Goal: Information Seeking & Learning: Learn about a topic

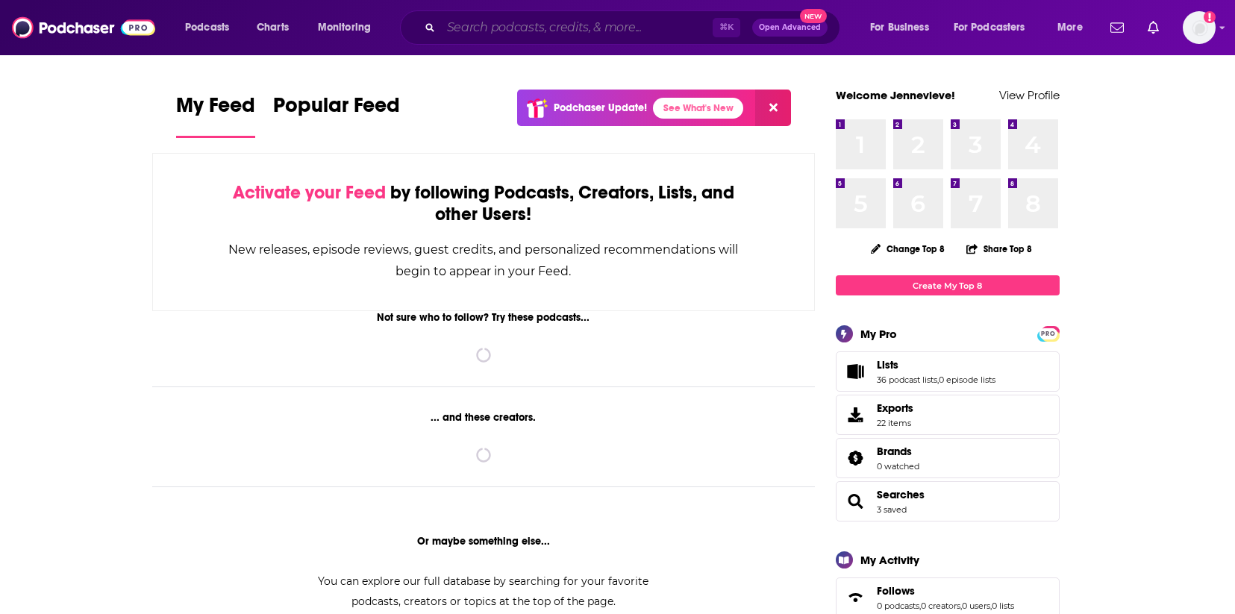
click at [612, 34] on input "Search podcasts, credits, & more..." at bounding box center [577, 28] width 272 height 24
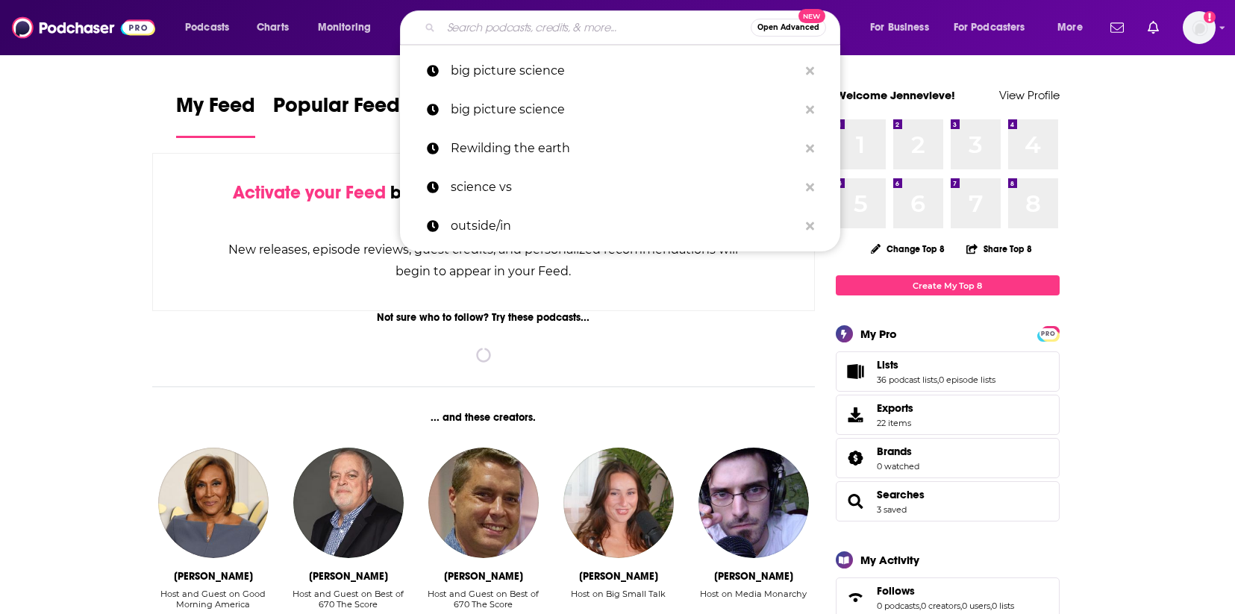
paste input "I've Never Said This Before With [PERSON_NAME]"
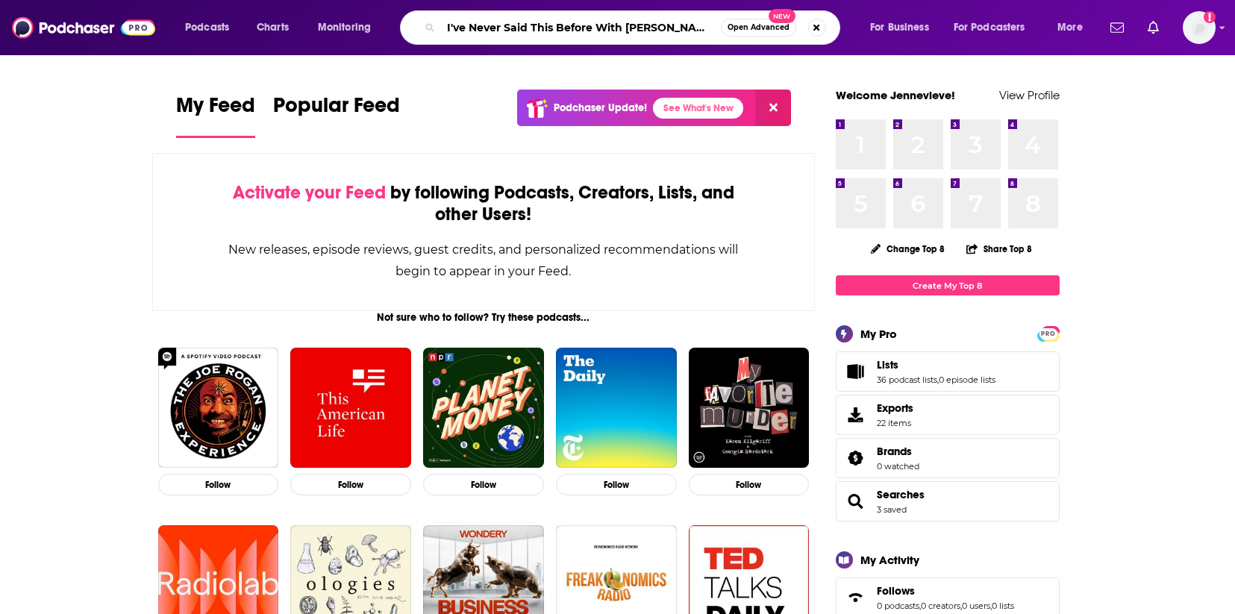
type input "I've Never Said This Before With [PERSON_NAME]"
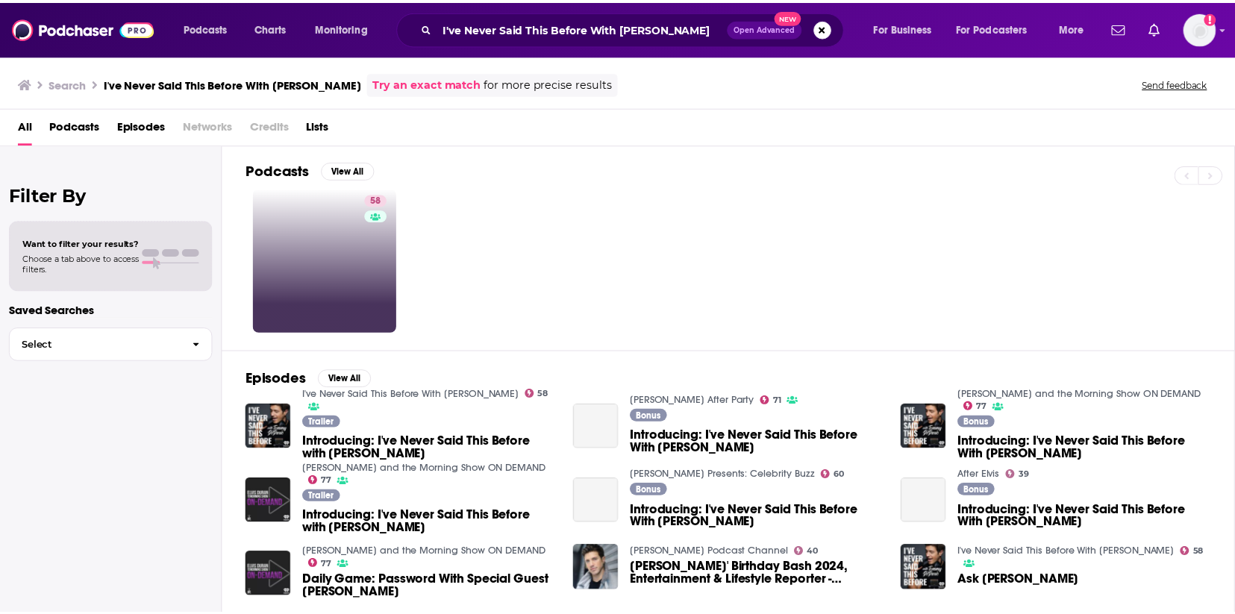
scroll to position [3, 0]
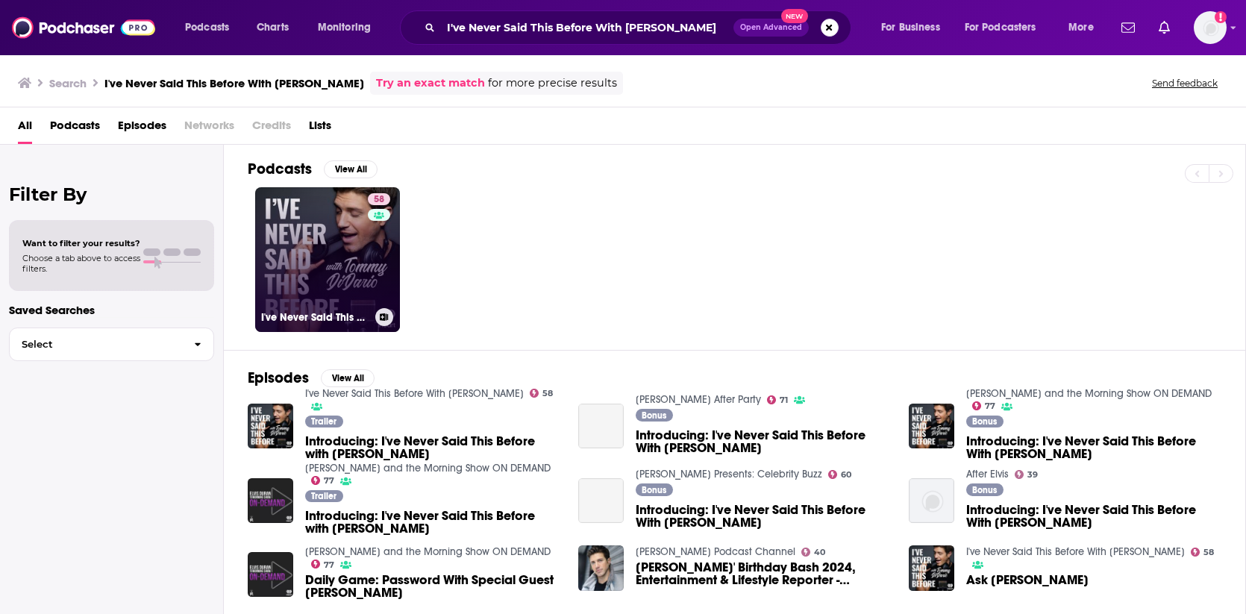
click at [356, 254] on link "58 I've Never Said This Before With [PERSON_NAME]" at bounding box center [327, 259] width 145 height 145
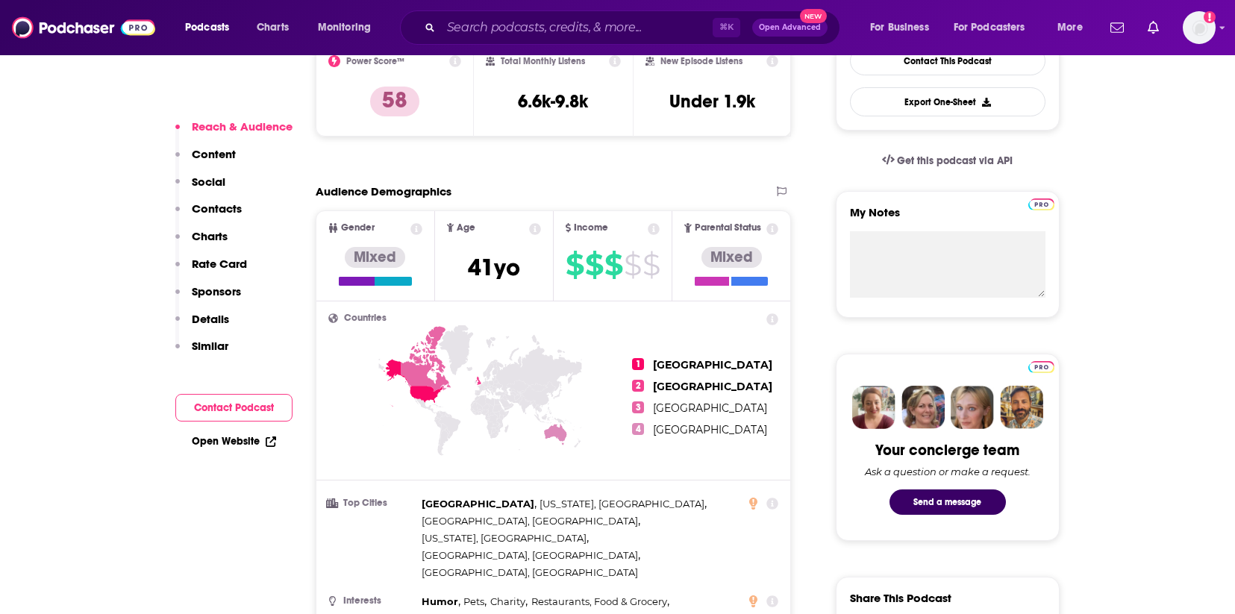
scroll to position [424, 0]
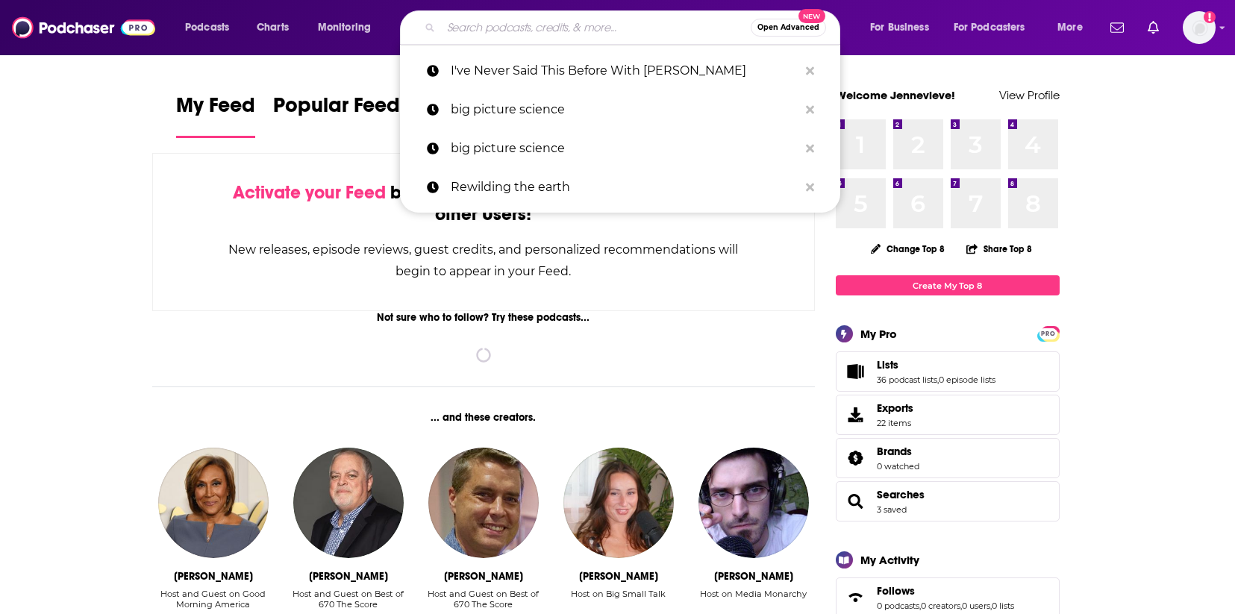
click at [589, 24] on input "Search podcasts, credits, & more..." at bounding box center [596, 28] width 310 height 24
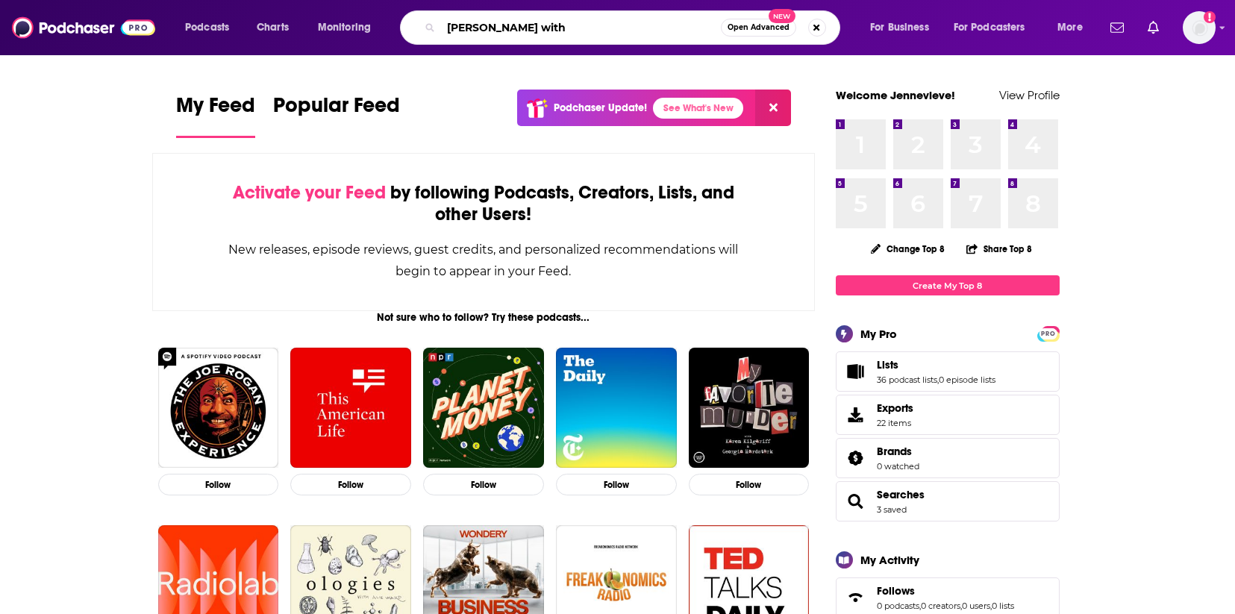
type input "kyle meredith with"
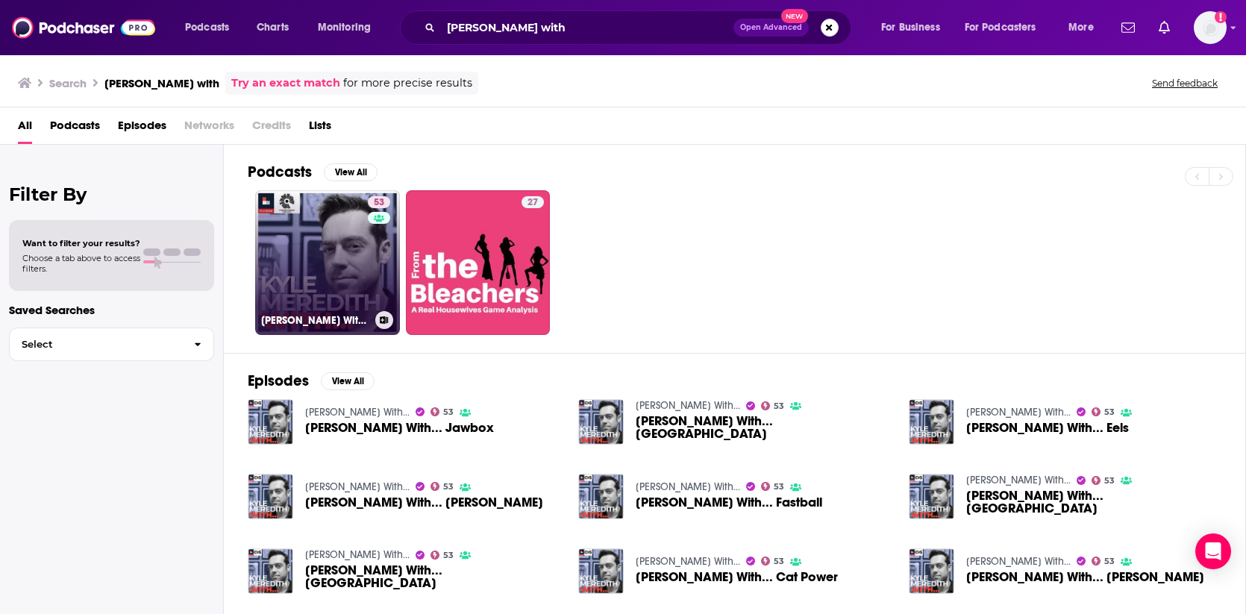
click at [316, 248] on link "53 Kyle Meredith With..." at bounding box center [327, 262] width 145 height 145
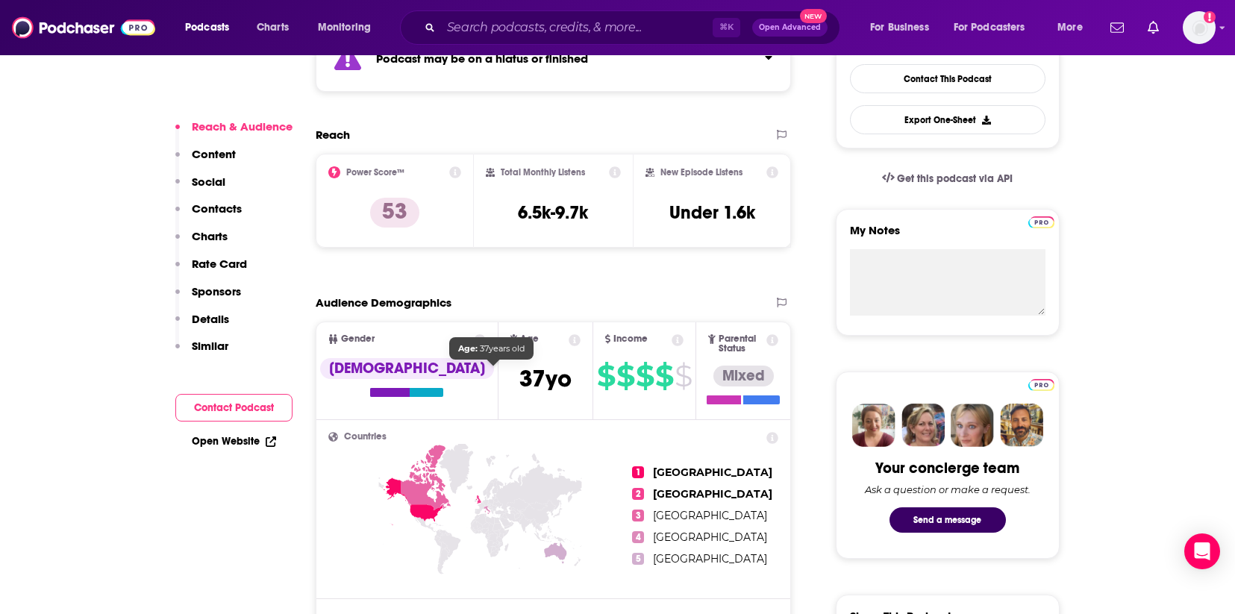
scroll to position [522, 0]
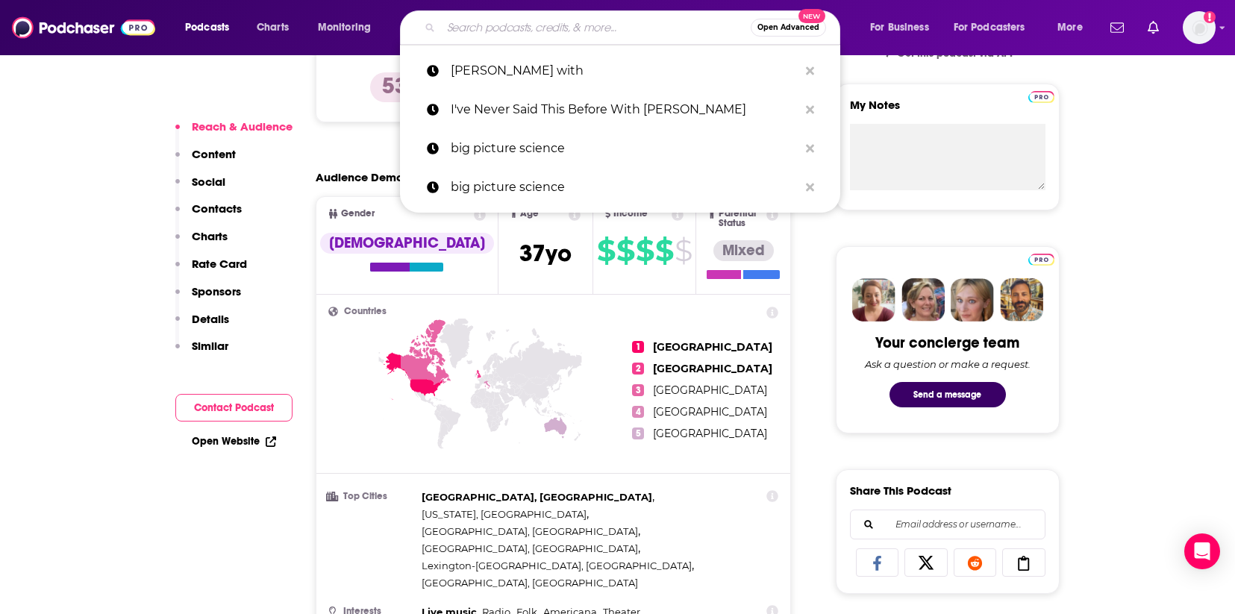
click at [571, 39] on input "Search podcasts, credits, & more..." at bounding box center [596, 28] width 310 height 24
paste input "The Sarah Fraser Show"
type input "The Sarah Fraser Show"
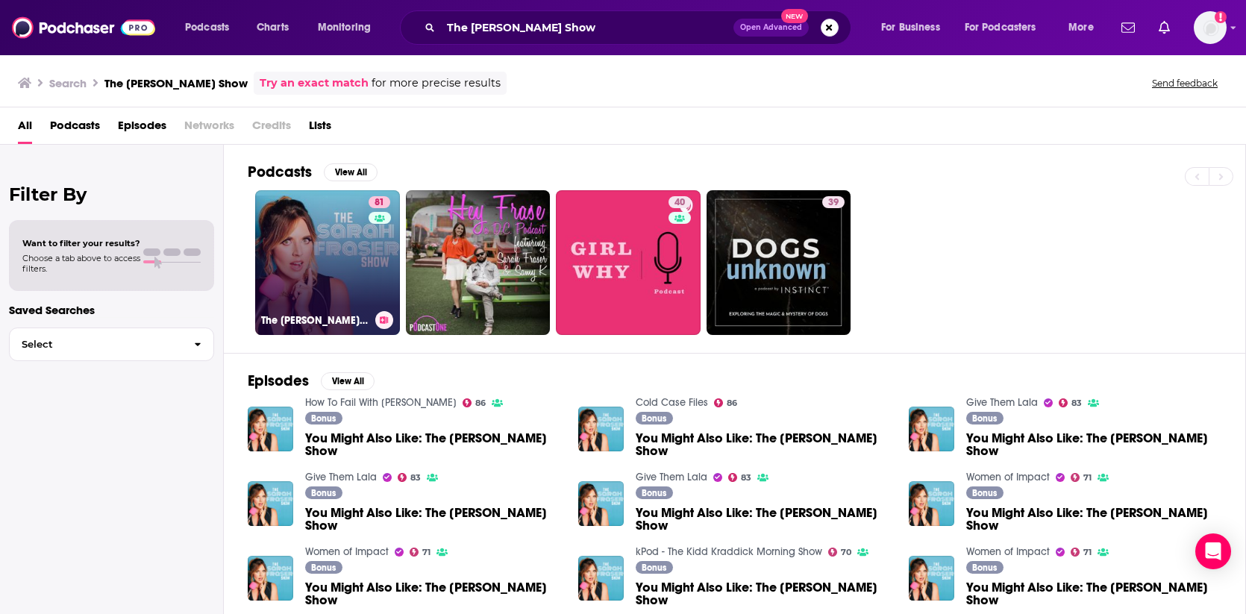
click at [325, 253] on link "81 The Sarah Fraser Show" at bounding box center [327, 262] width 145 height 145
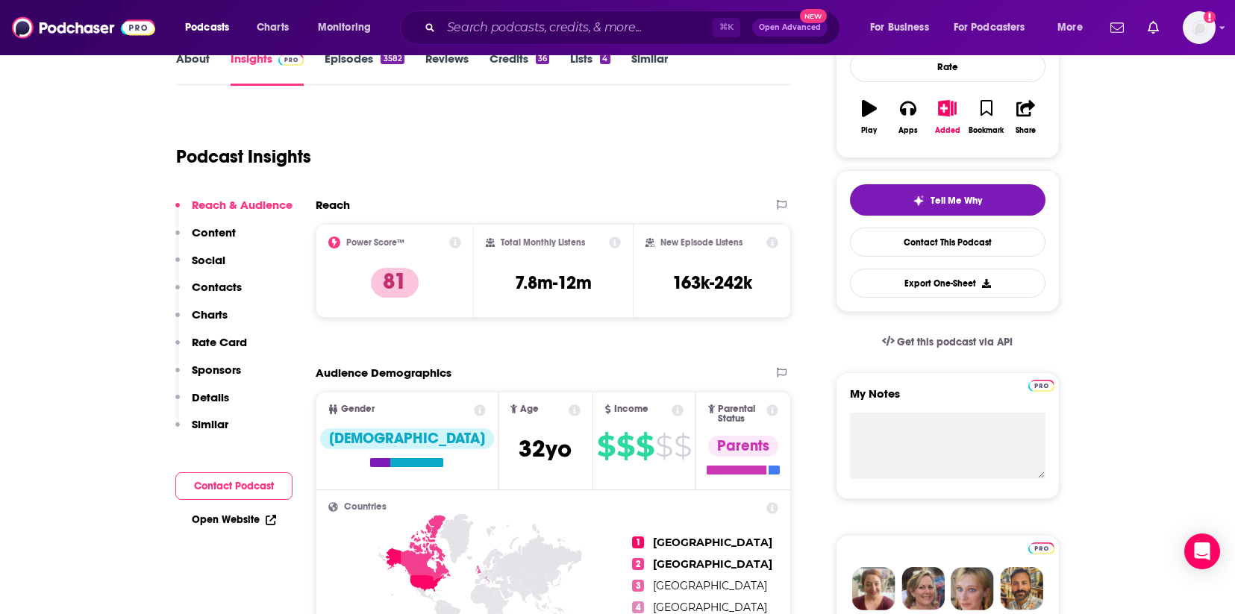
scroll to position [249, 0]
